Goal: Transaction & Acquisition: Book appointment/travel/reservation

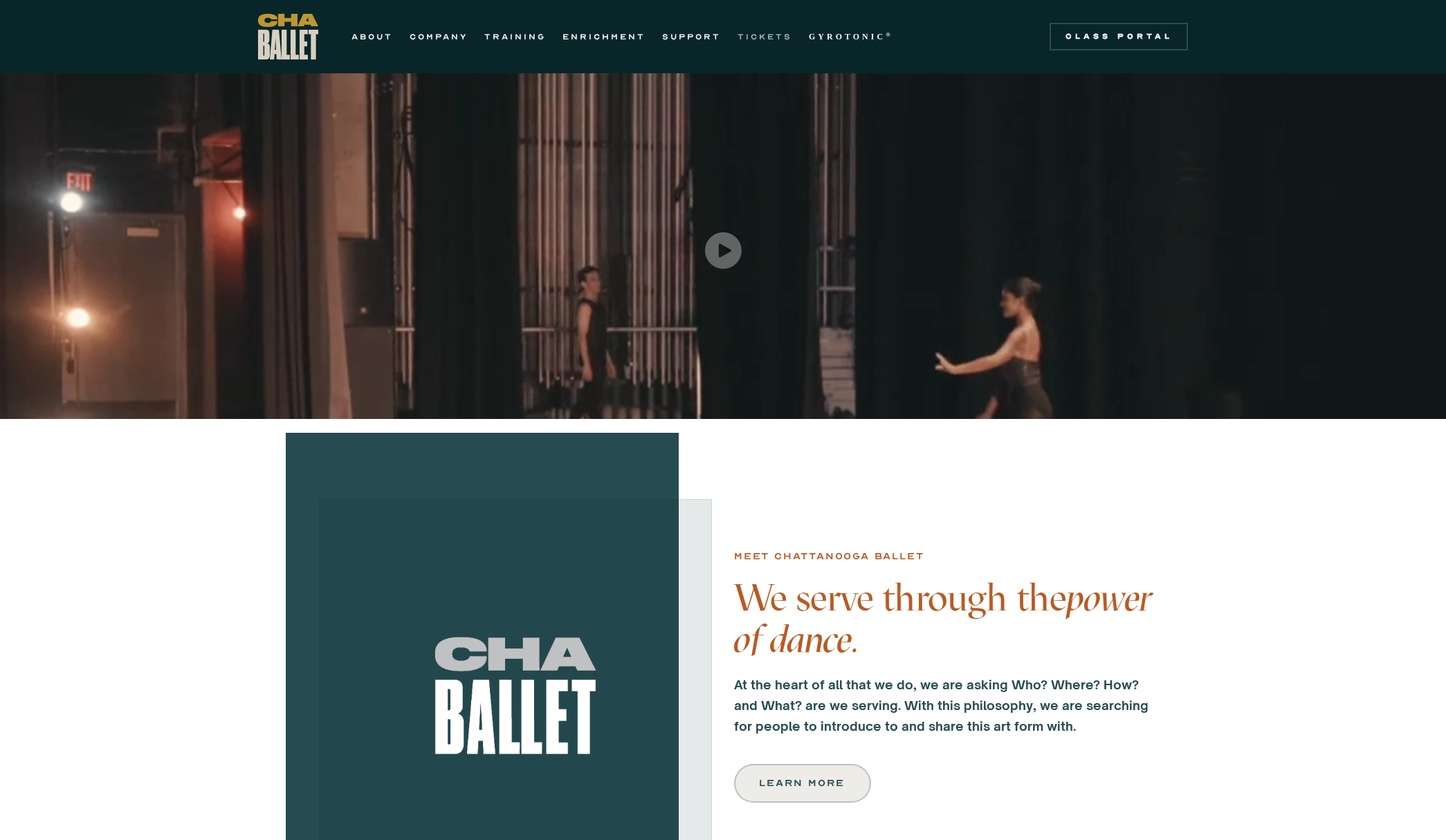
click at [764, 42] on link "TICKETS" at bounding box center [764, 36] width 55 height 17
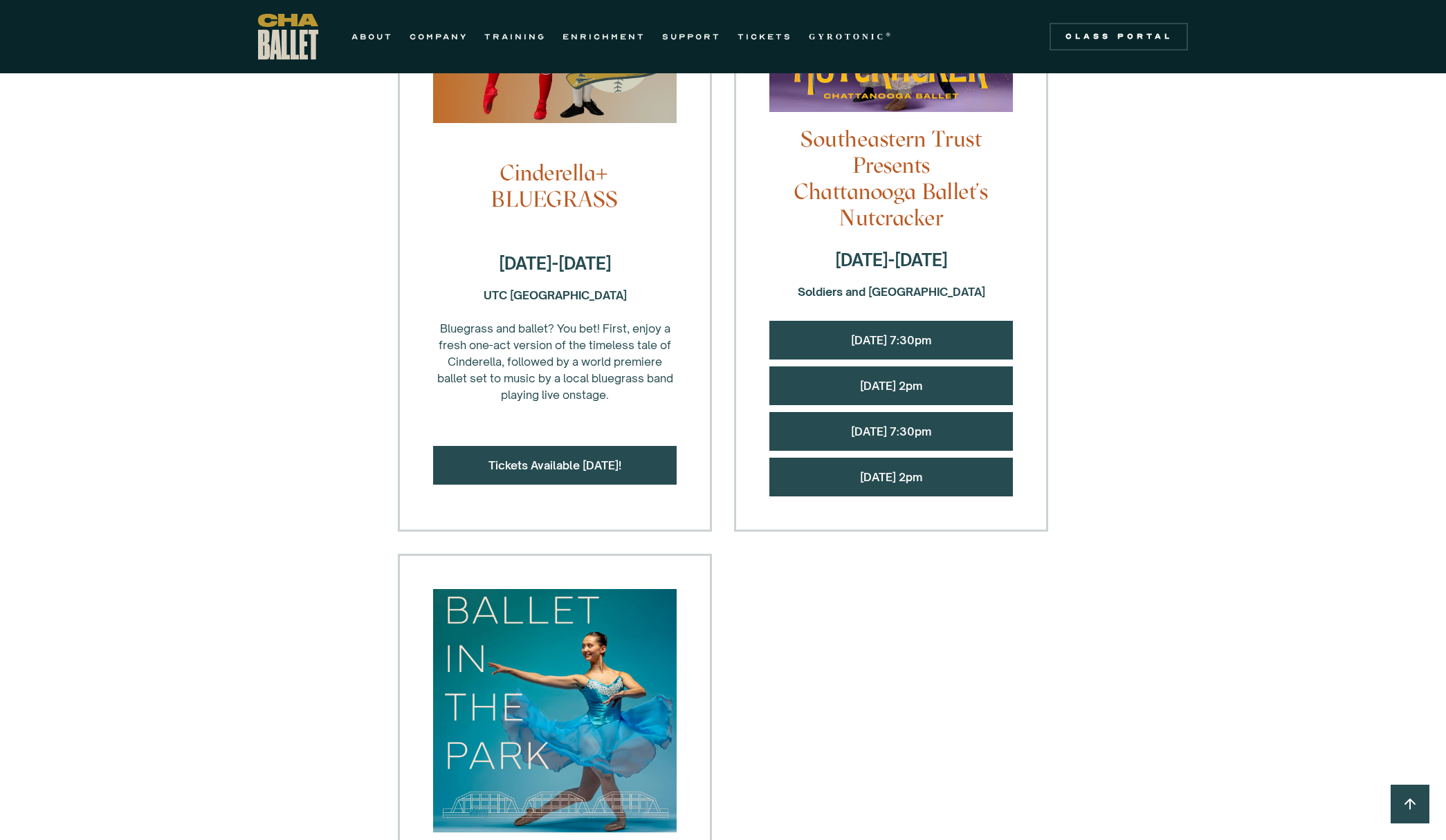
scroll to position [1106, 0]
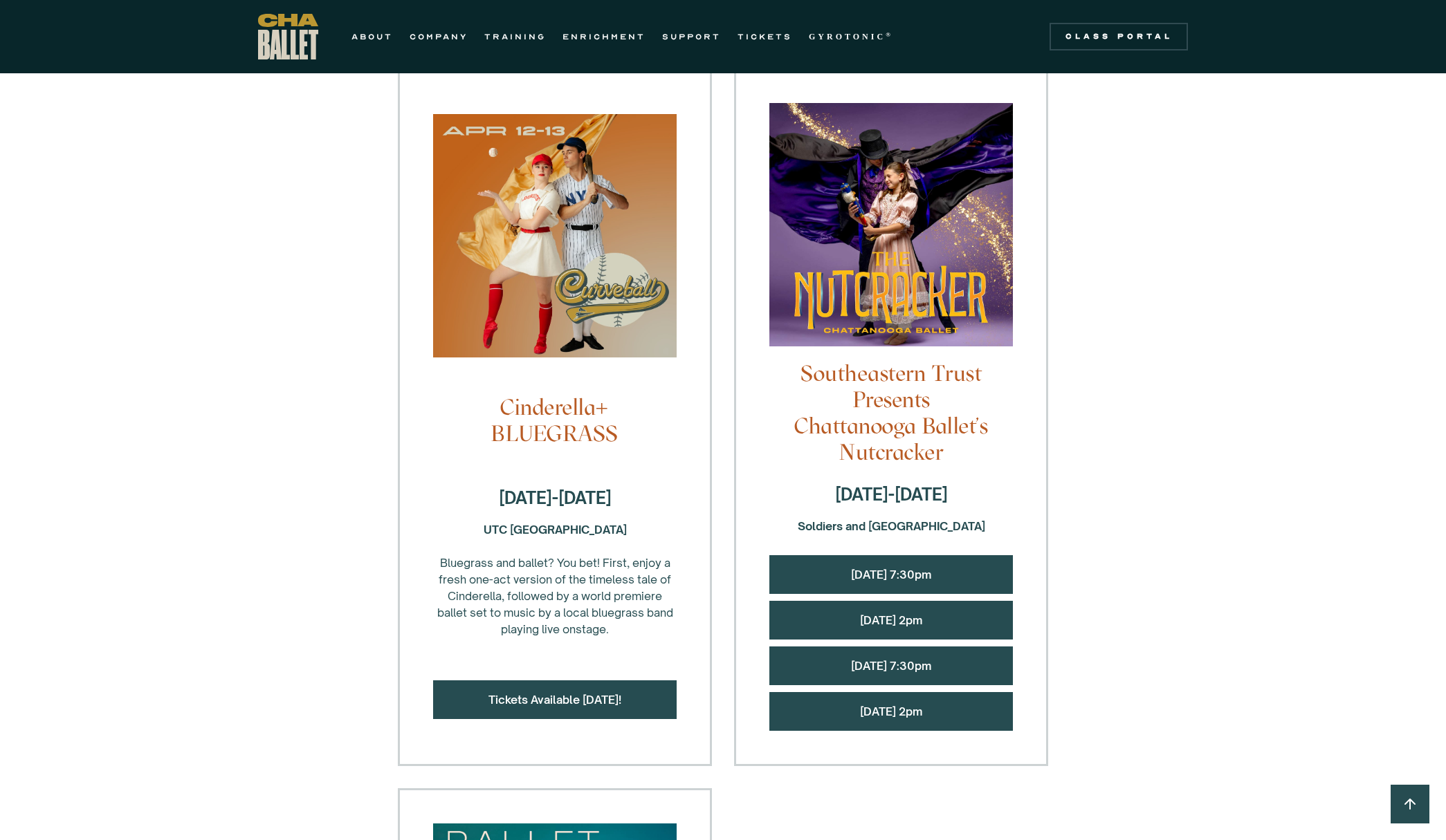
click at [903, 555] on div "[DATE] 7:30pm" at bounding box center [891, 575] width 244 height 39
click at [894, 567] on link "[DATE] 7:30pm" at bounding box center [891, 574] width 80 height 14
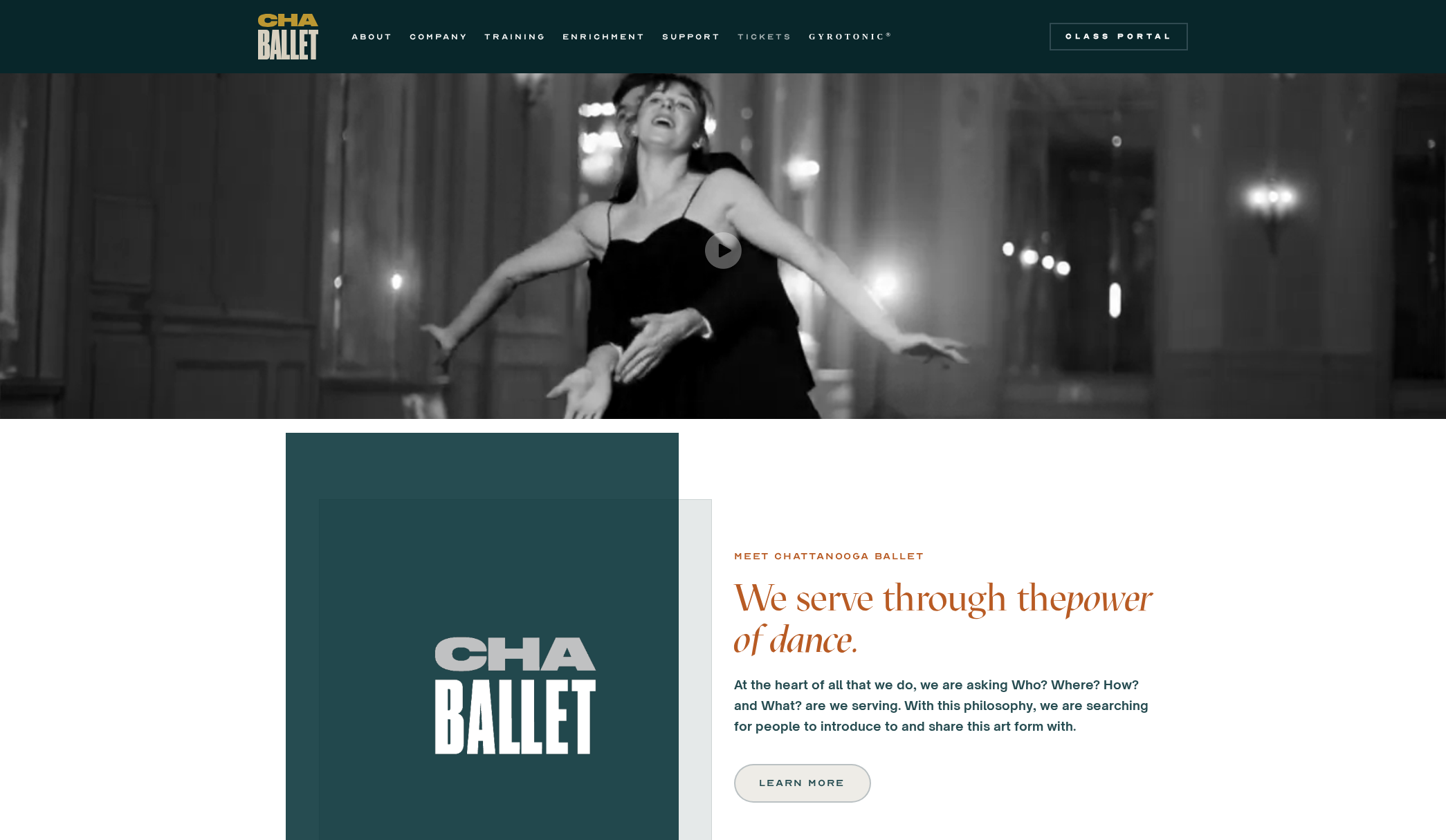
click at [767, 41] on link "TICKETS" at bounding box center [764, 36] width 55 height 17
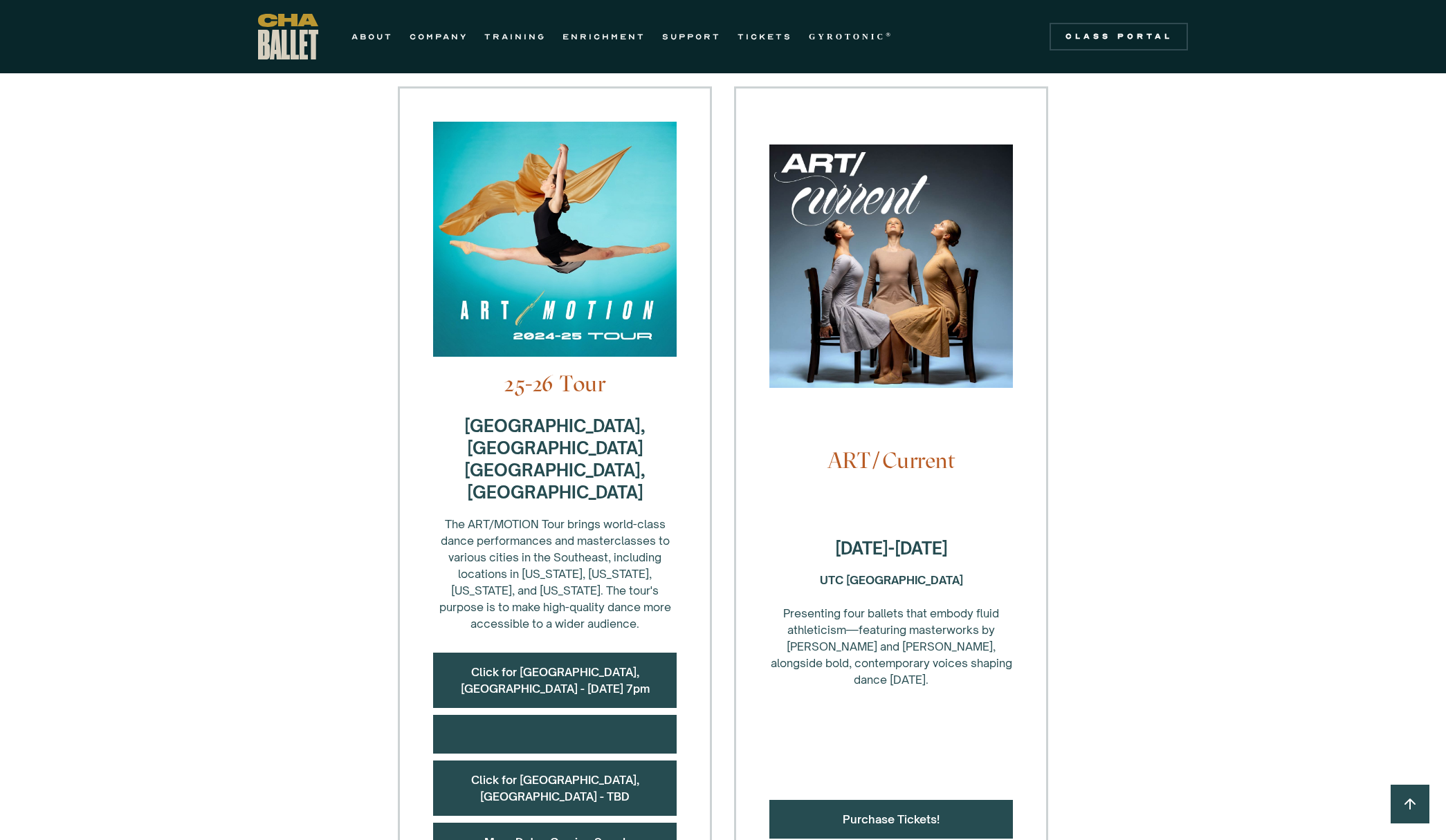
scroll to position [346, 0]
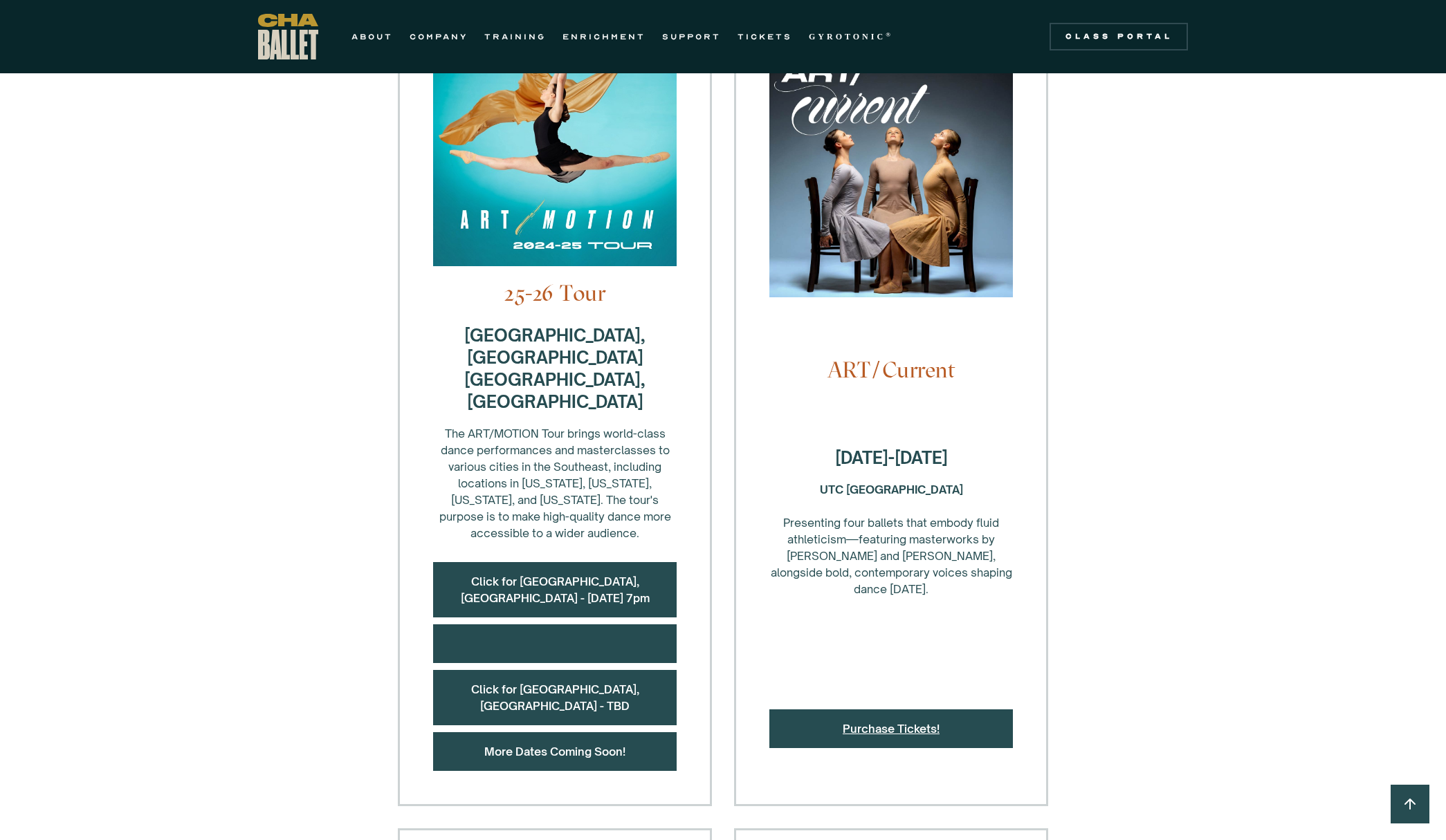
click at [878, 722] on link "Purchase Tickets!" at bounding box center [890, 729] width 97 height 14
